Goal: Feedback & Contribution: Submit feedback/report problem

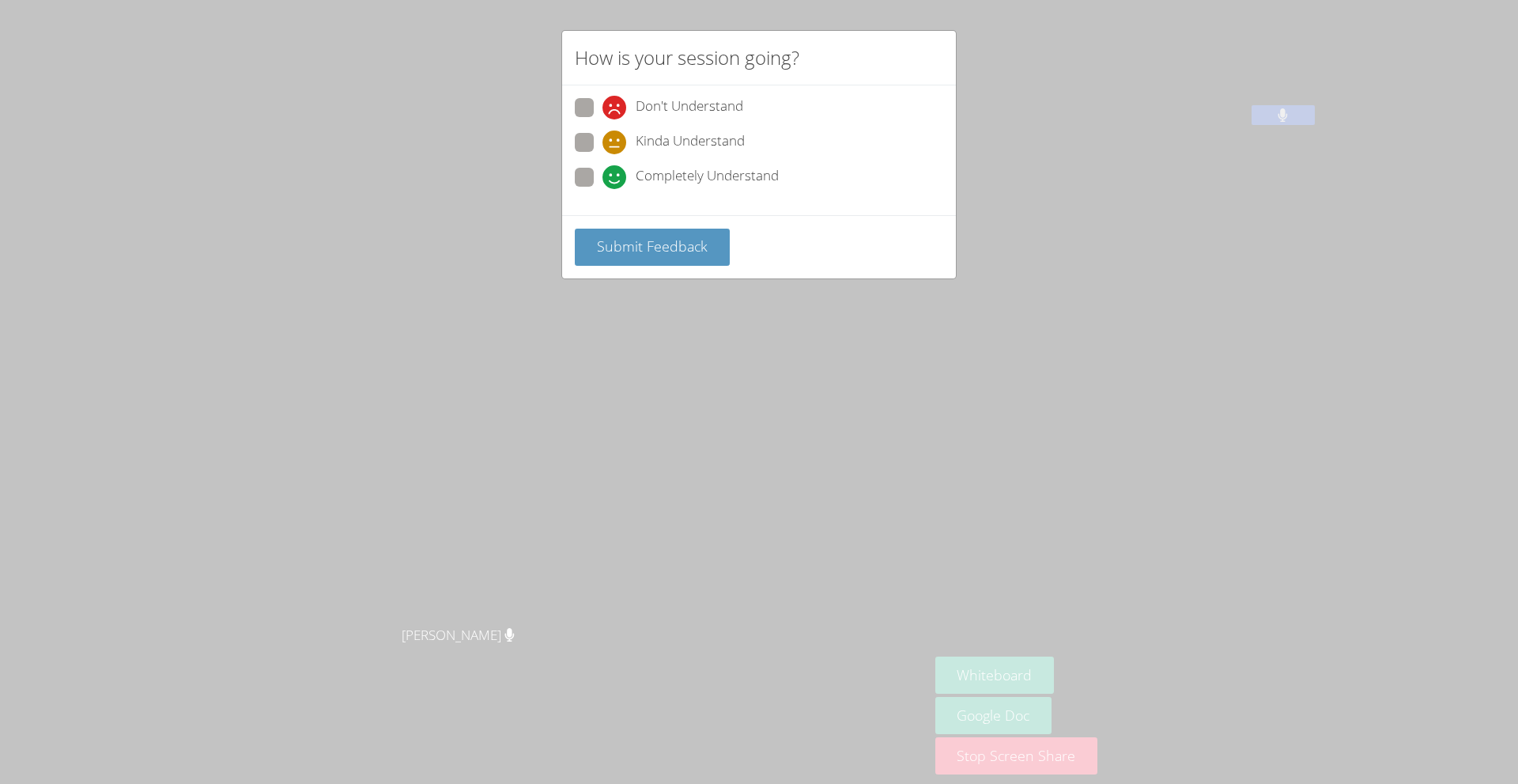
click at [602, 189] on span at bounding box center [602, 189] width 0 height 0
click at [602, 172] on input "Completely Understand" at bounding box center [609, 174] width 13 height 13
radio input "true"
click at [627, 248] on span "Submit Feedback" at bounding box center [652, 246] width 111 height 19
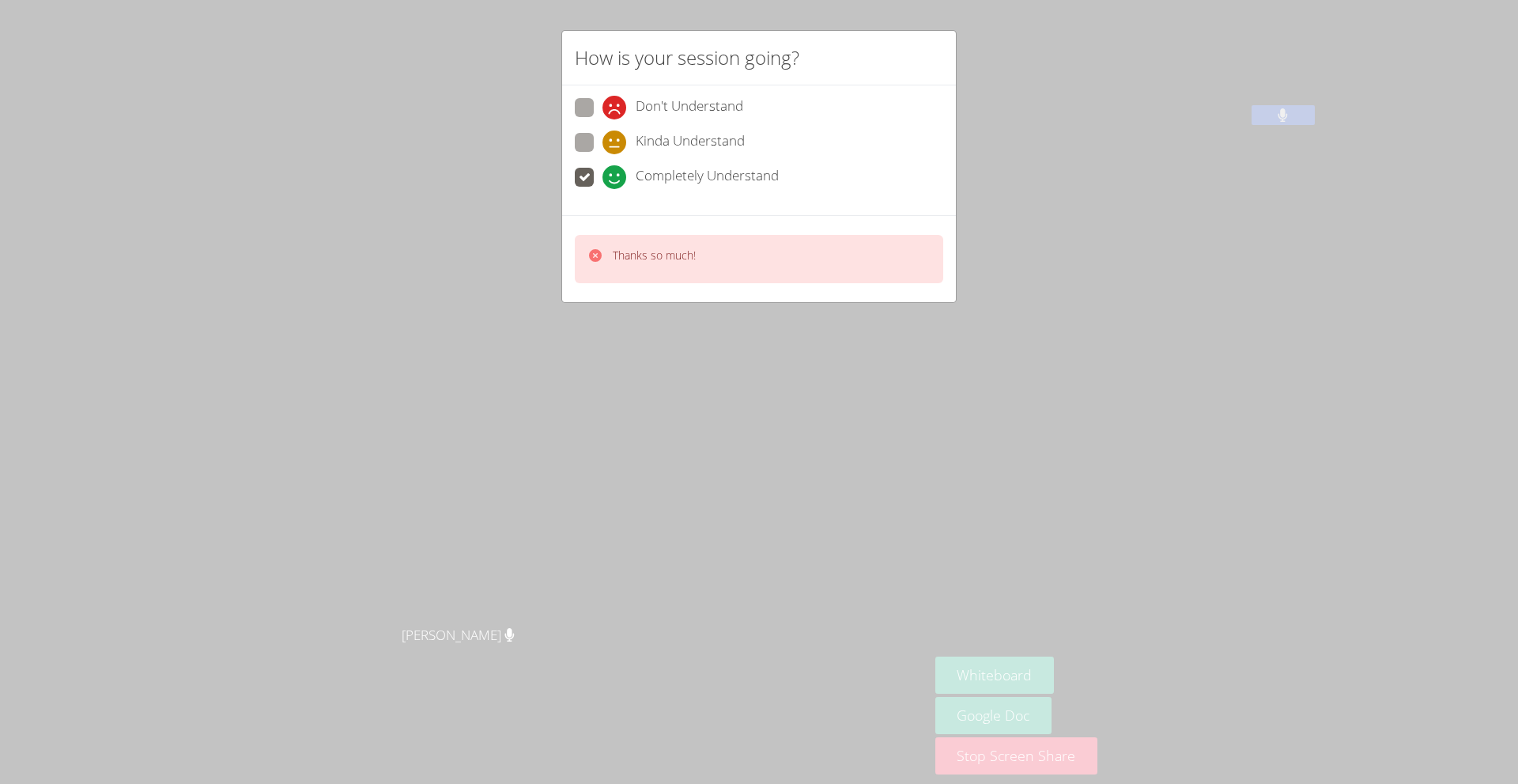
click at [774, 335] on div "How is your session going? Don't Understand Kinda Understand Completely Underst…" at bounding box center [759, 392] width 1518 height 784
click at [990, 334] on div "How is your session going? Don't Understand Kinda Understand Completely Underst…" at bounding box center [759, 392] width 1518 height 784
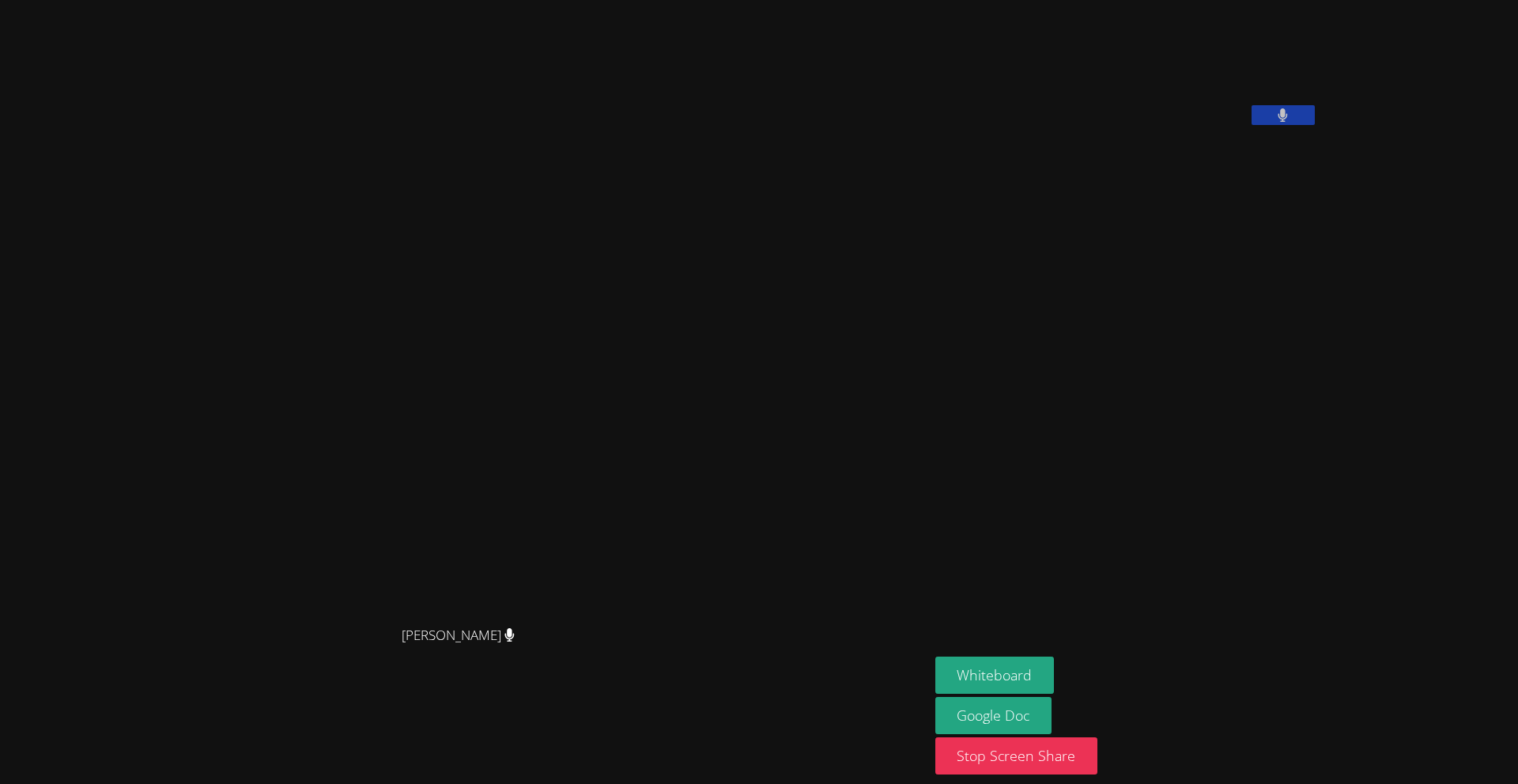
click at [923, 37] on div "[PERSON_NAME] [PERSON_NAME]" at bounding box center [465, 392] width 916 height 771
